Goal: Transaction & Acquisition: Purchase product/service

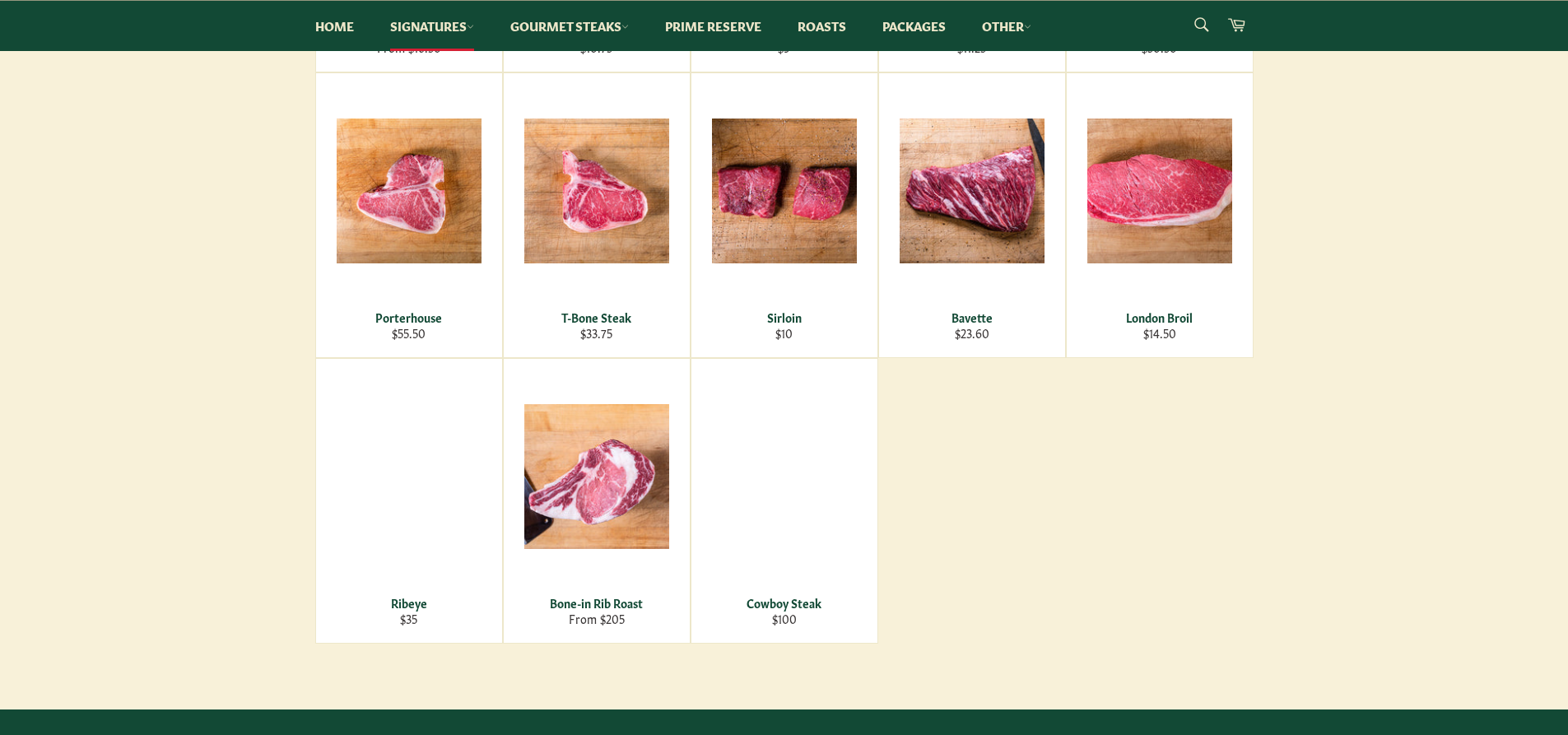
scroll to position [576, 0]
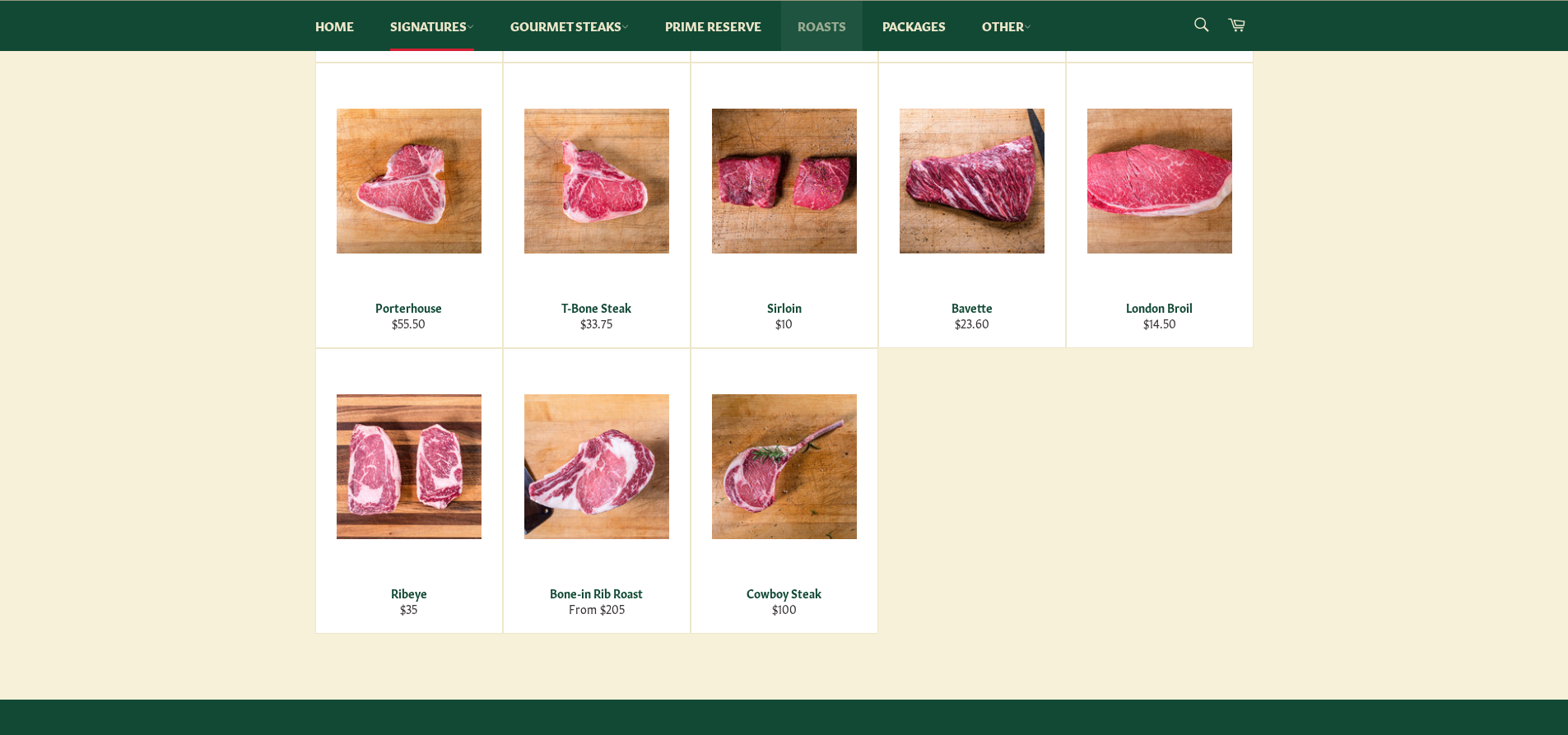
click at [823, 30] on link "Roasts" at bounding box center [821, 26] width 81 height 51
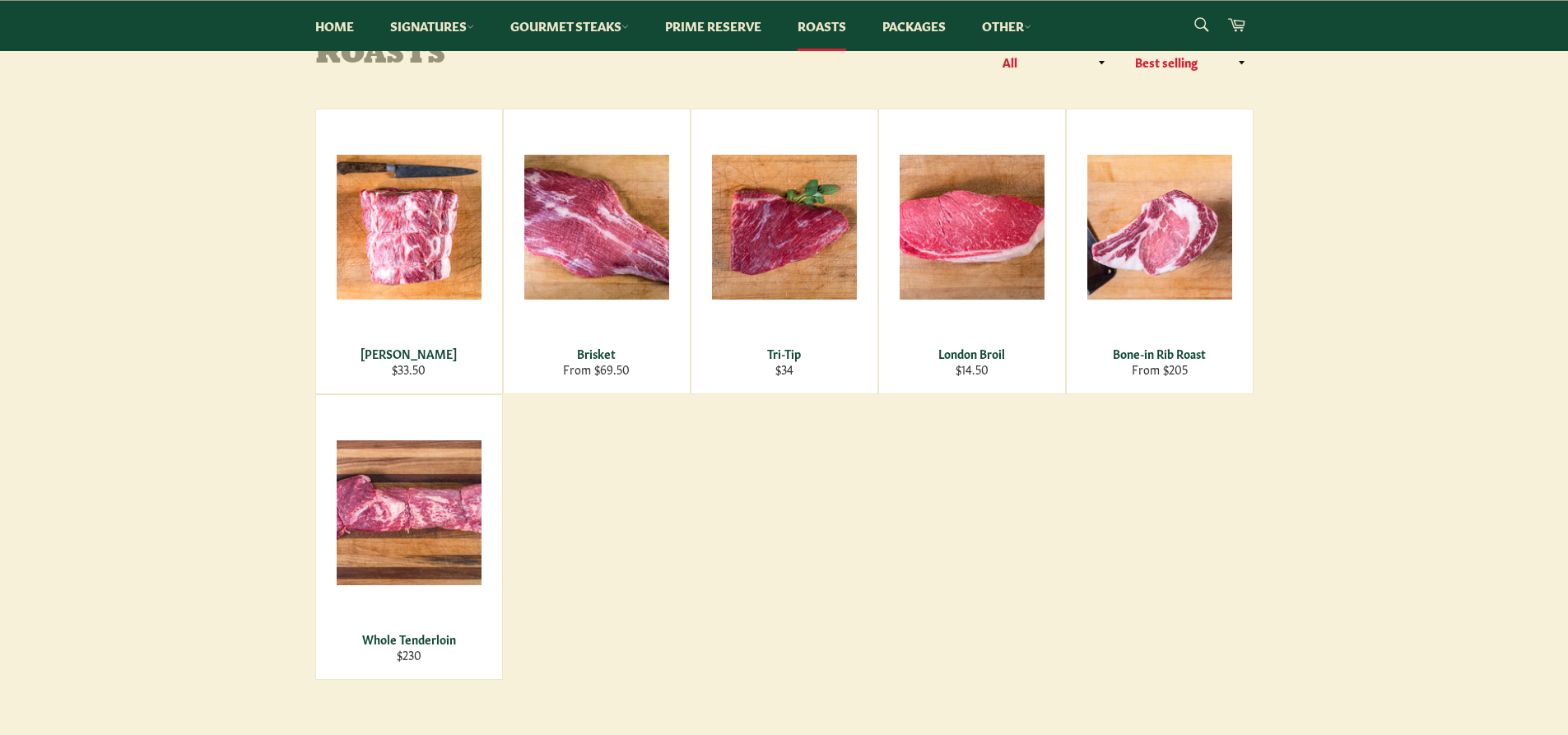
scroll to position [247, 0]
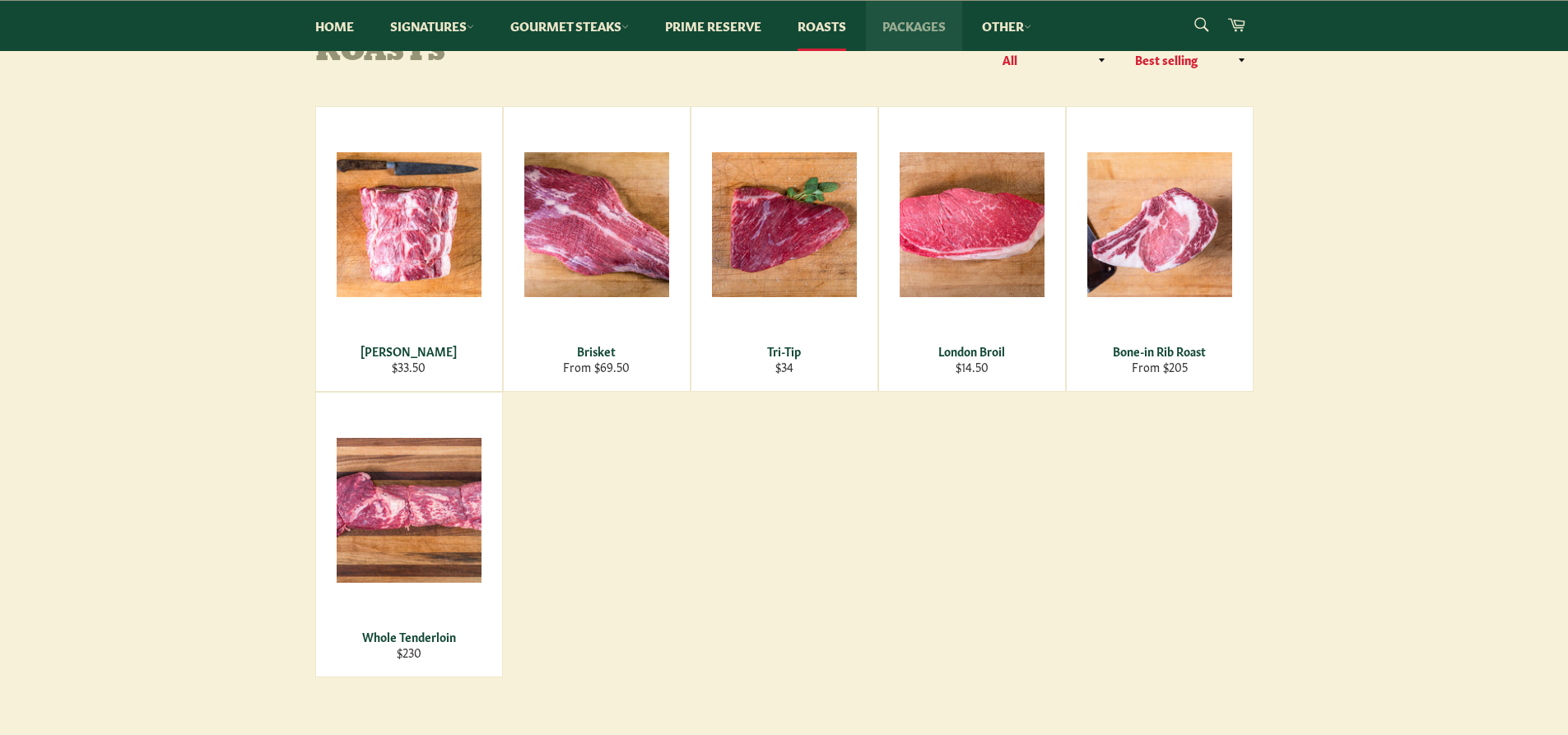
click at [916, 27] on link "Packages" at bounding box center [914, 26] width 96 height 51
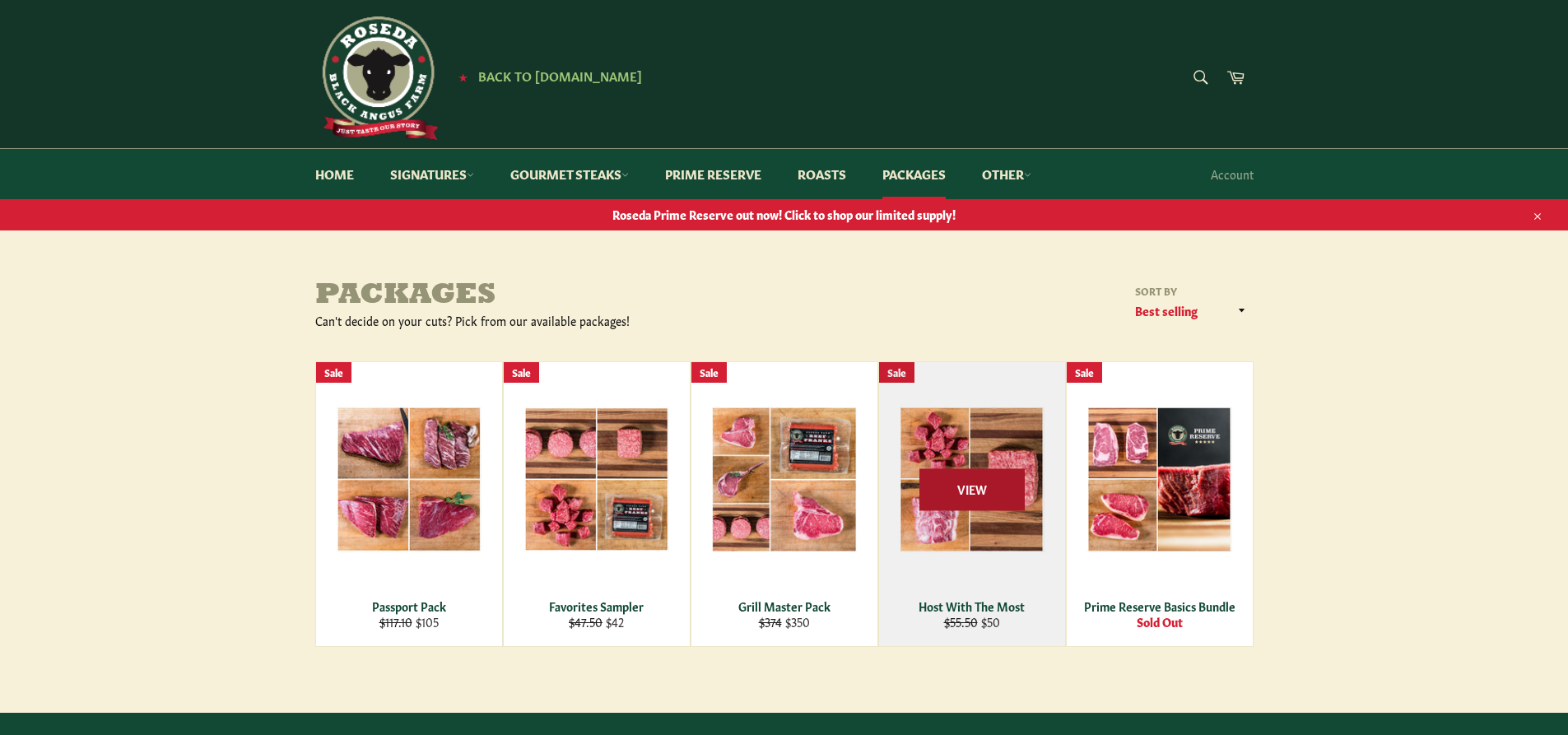
click at [984, 485] on span "View" at bounding box center [972, 489] width 106 height 42
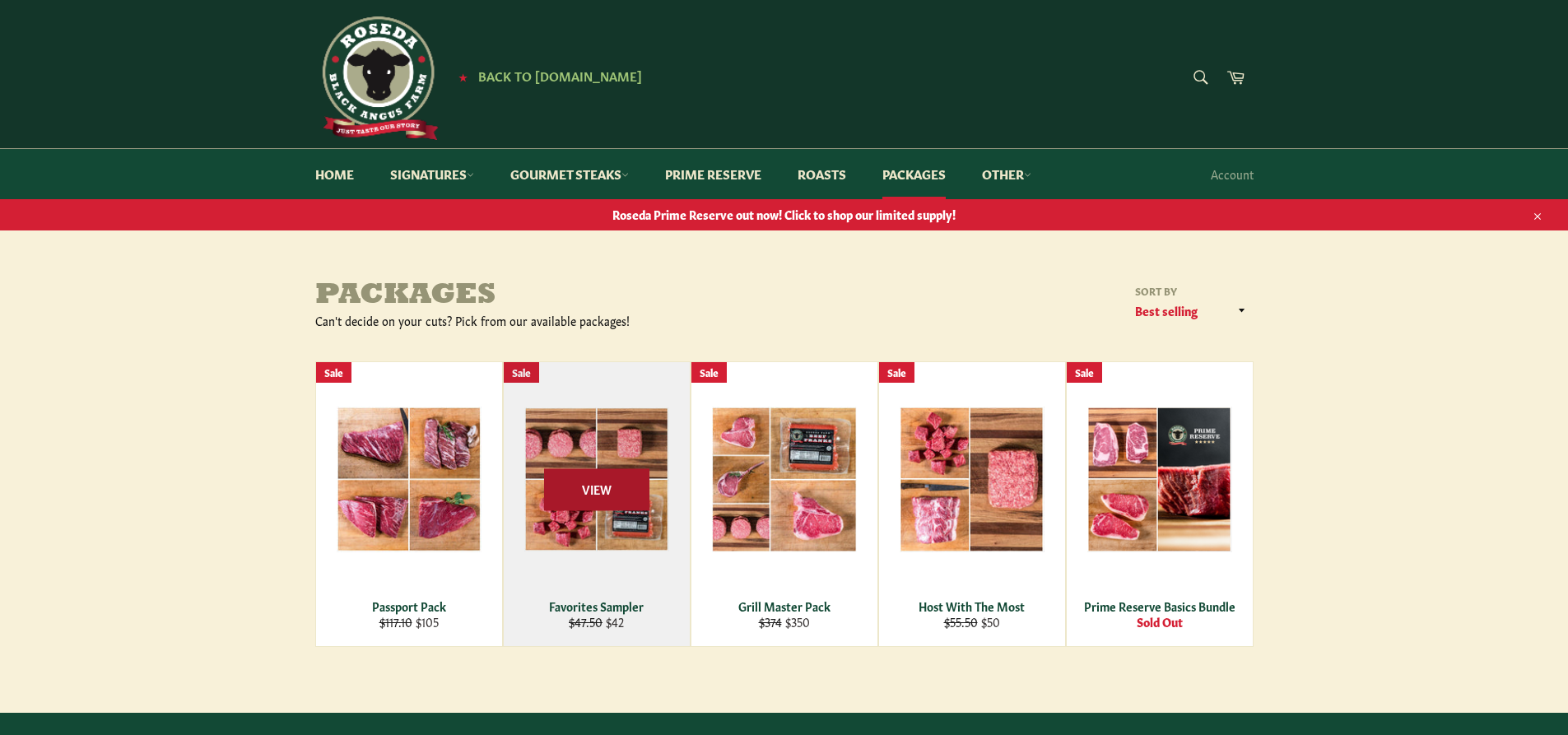
click at [592, 490] on span "View" at bounding box center [596, 489] width 106 height 42
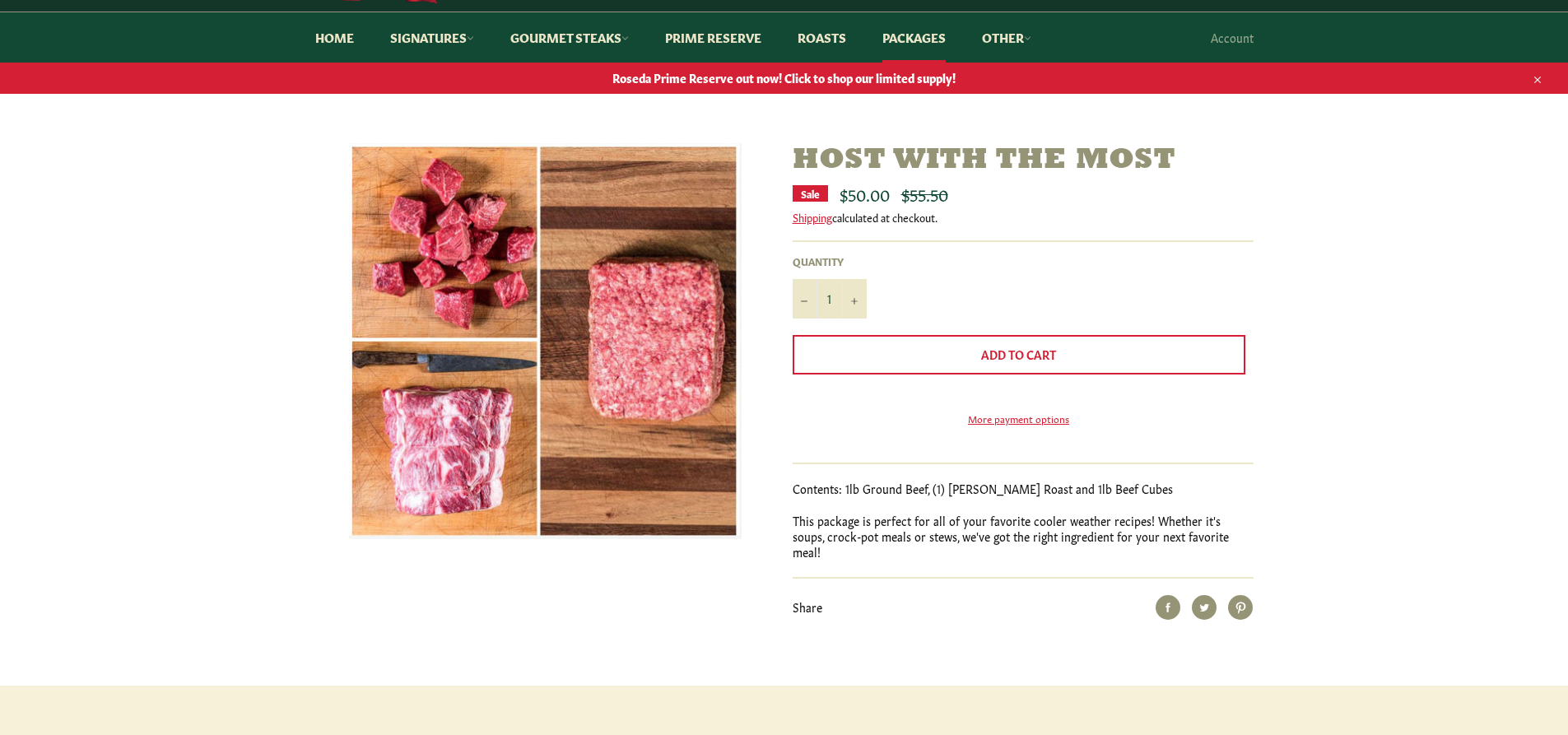
scroll to position [165, 0]
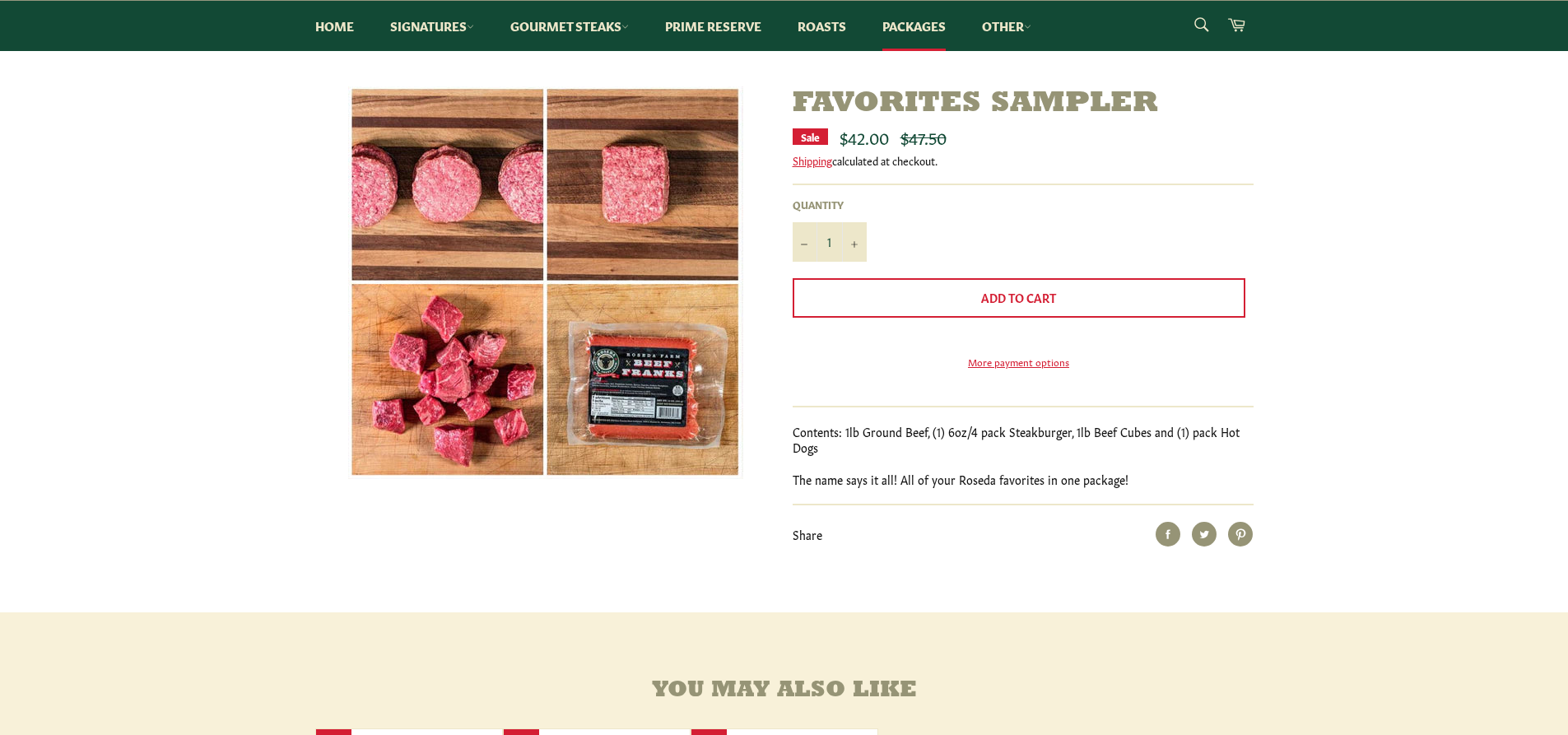
scroll to position [165, 0]
